Goal: Task Accomplishment & Management: Use online tool/utility

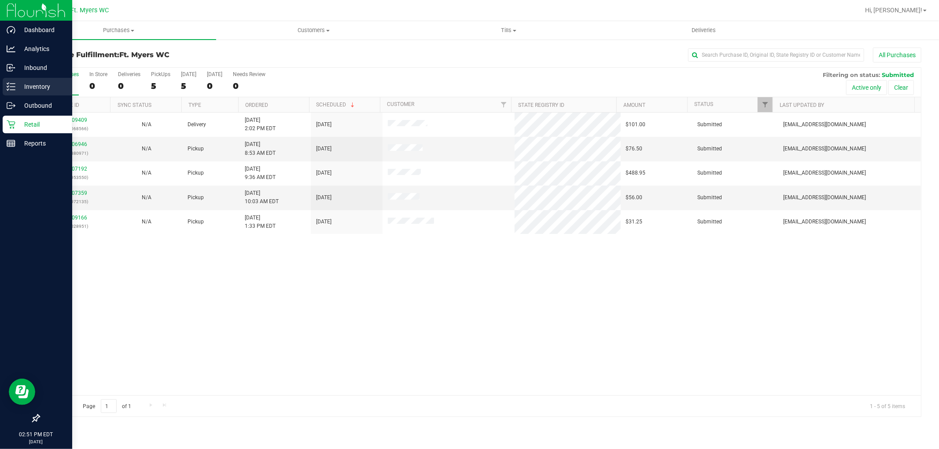
click at [14, 88] on icon at bounding box center [11, 86] width 9 height 9
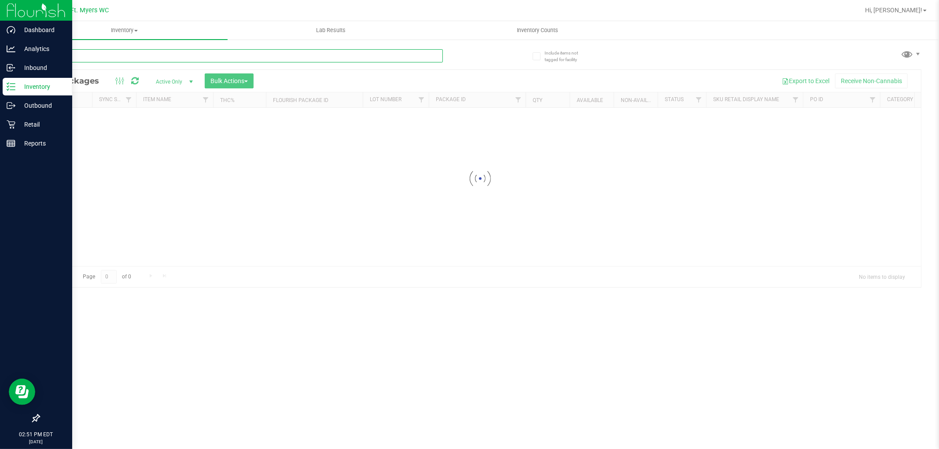
click at [137, 57] on input "text" at bounding box center [241, 55] width 404 height 13
type input "pepperm"
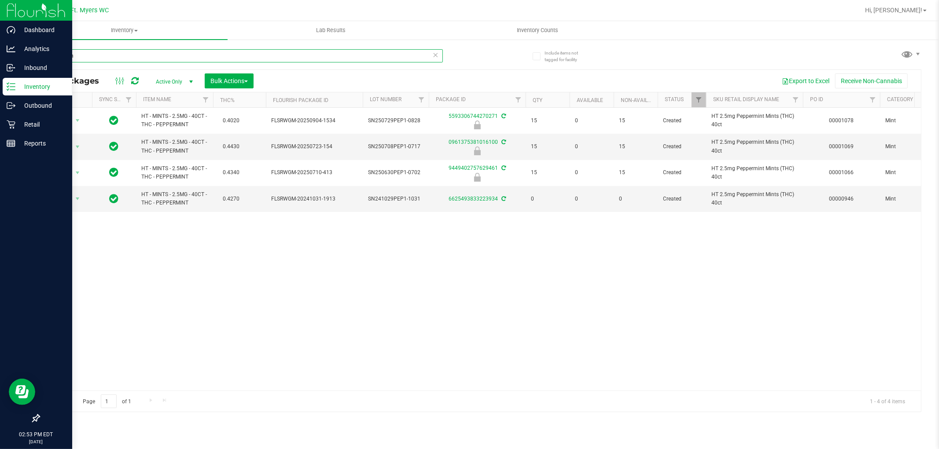
click at [152, 62] on input "pepperm" at bounding box center [241, 55] width 404 height 13
type input "peppermint"
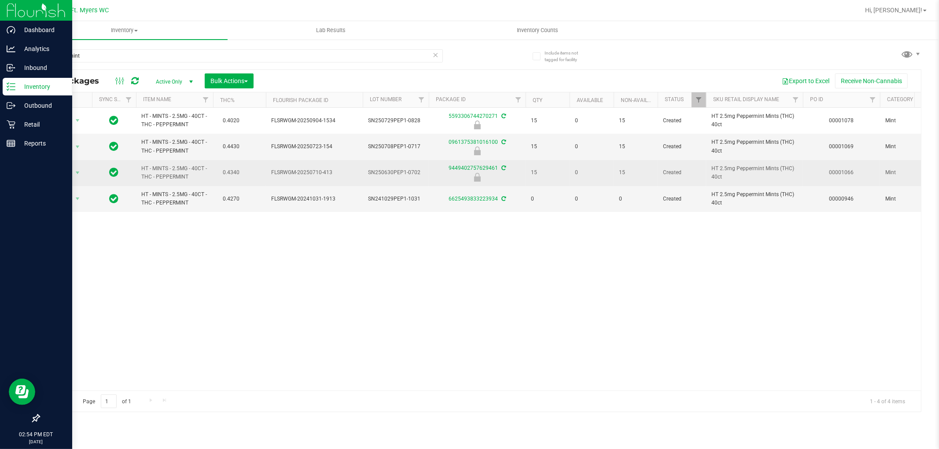
click at [64, 168] on span "Action" at bounding box center [60, 173] width 24 height 12
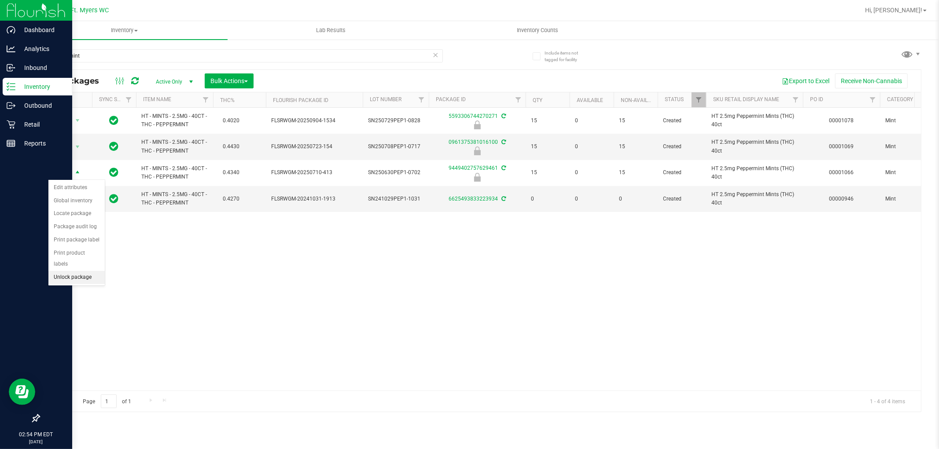
click at [67, 274] on li "Unlock package" at bounding box center [76, 277] width 56 height 13
